Goal: Obtain resource: Download file/media

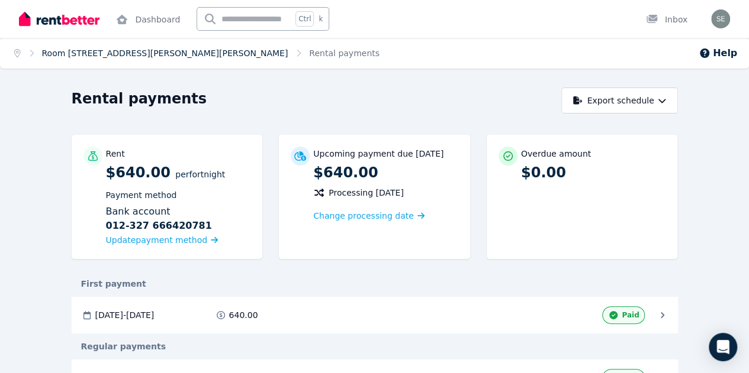
click at [115, 49] on link "Room [STREET_ADDRESS][PERSON_NAME][PERSON_NAME]" at bounding box center [165, 53] width 246 height 9
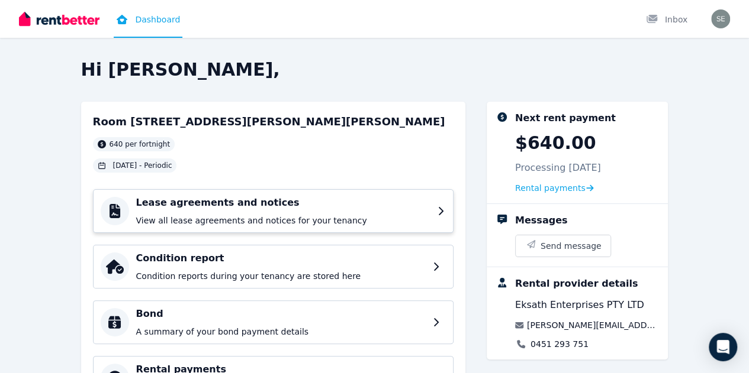
click at [267, 227] on div "Lease agreements and notices View all lease agreements and notices for your ten…" at bounding box center [273, 211] width 360 height 44
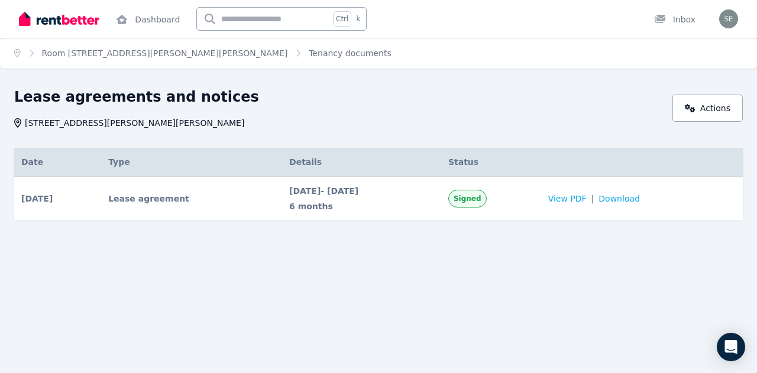
click at [585, 204] on td "View PDF | Download" at bounding box center [642, 199] width 202 height 44
click at [579, 202] on span "View PDF" at bounding box center [568, 199] width 38 height 12
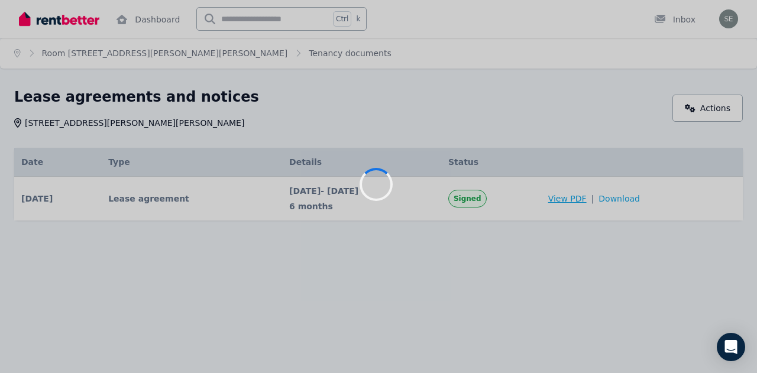
click at [579, 202] on body "Open main menu Dashboard Ctrl k Inbox Open user menu Home Room [STREET_ADDRESS]…" at bounding box center [378, 186] width 757 height 373
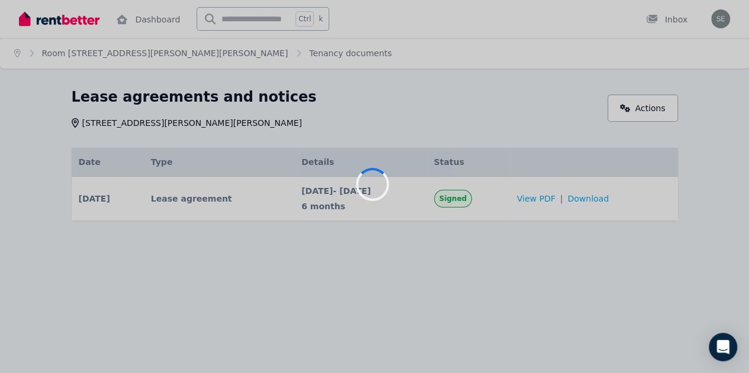
click at [579, 202] on div at bounding box center [374, 186] width 749 height 373
